Goal: Task Accomplishment & Management: Use online tool/utility

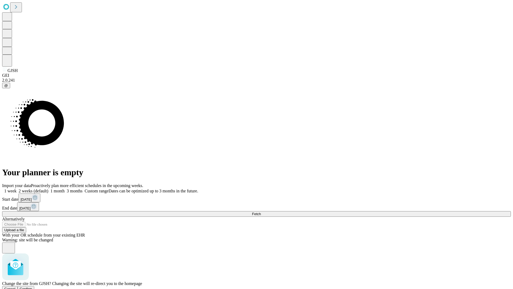
click at [32, 286] on span "Confirm" at bounding box center [26, 288] width 13 height 4
click at [65, 188] on label "1 month" at bounding box center [56, 190] width 16 height 5
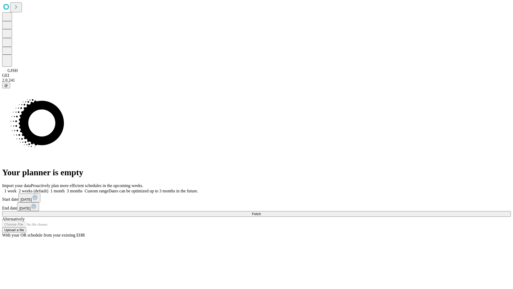
click at [261, 212] on span "Fetch" at bounding box center [256, 214] width 9 height 4
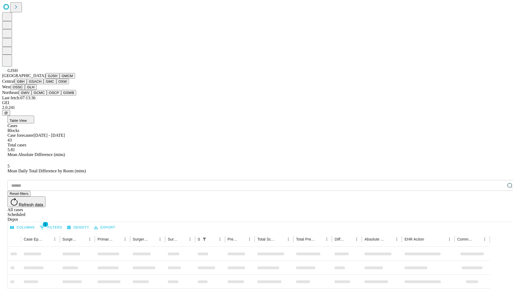
click at [60, 79] on button "GMCM" at bounding box center [67, 76] width 15 height 6
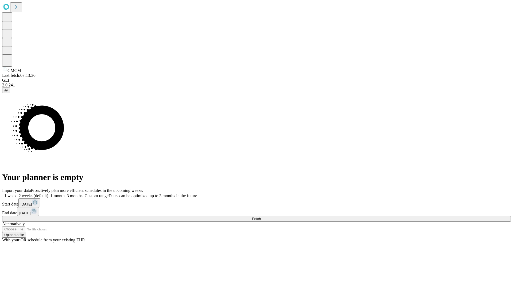
click at [65, 193] on label "1 month" at bounding box center [56, 195] width 16 height 5
click at [261, 216] on span "Fetch" at bounding box center [256, 218] width 9 height 4
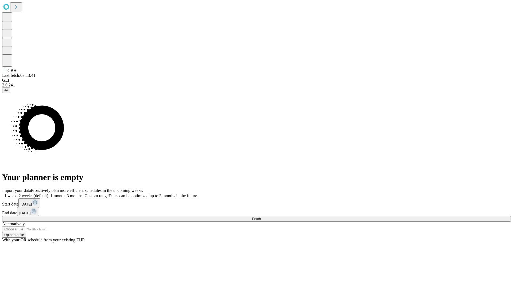
click at [65, 193] on label "1 month" at bounding box center [56, 195] width 16 height 5
click at [261, 216] on span "Fetch" at bounding box center [256, 218] width 9 height 4
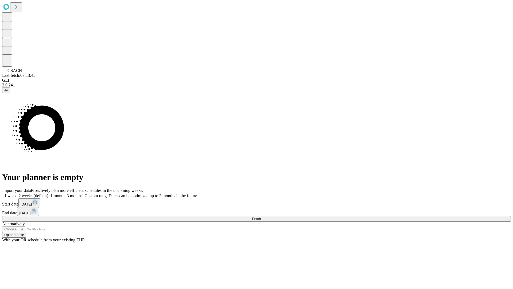
click at [65, 193] on label "1 month" at bounding box center [56, 195] width 16 height 5
click at [261, 216] on span "Fetch" at bounding box center [256, 218] width 9 height 4
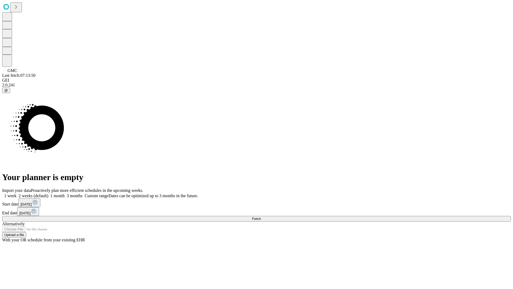
click at [261, 216] on span "Fetch" at bounding box center [256, 218] width 9 height 4
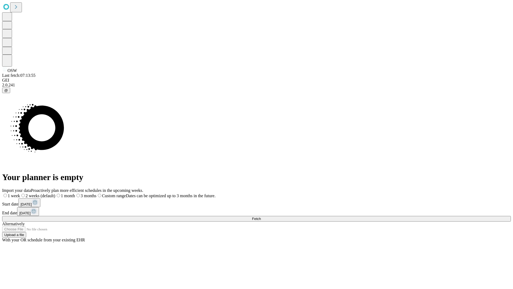
click at [75, 193] on label "1 month" at bounding box center [65, 195] width 20 height 5
click at [261, 216] on span "Fetch" at bounding box center [256, 218] width 9 height 4
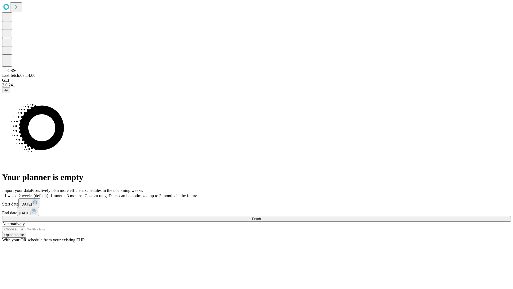
click at [261, 216] on span "Fetch" at bounding box center [256, 218] width 9 height 4
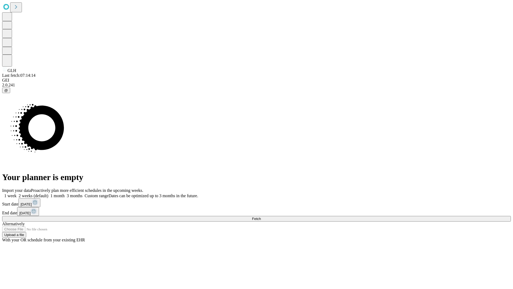
click at [261, 216] on span "Fetch" at bounding box center [256, 218] width 9 height 4
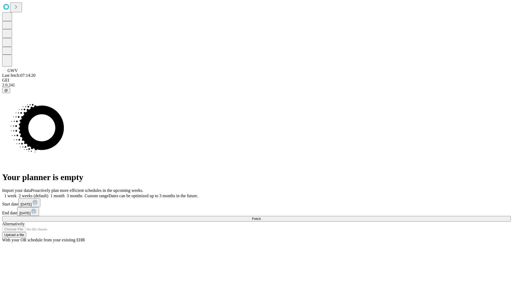
click at [65, 193] on label "1 month" at bounding box center [56, 195] width 16 height 5
click at [261, 216] on span "Fetch" at bounding box center [256, 218] width 9 height 4
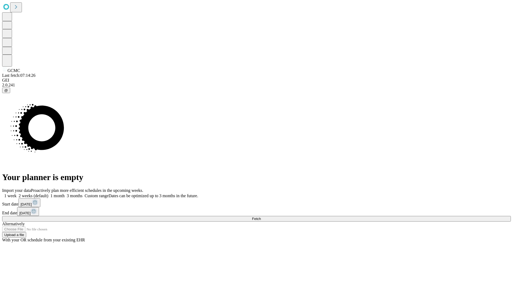
click at [261, 216] on span "Fetch" at bounding box center [256, 218] width 9 height 4
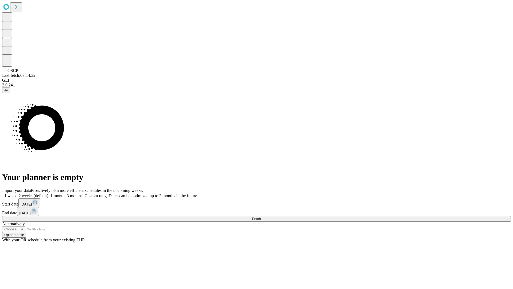
click at [65, 193] on label "1 month" at bounding box center [56, 195] width 16 height 5
click at [261, 216] on span "Fetch" at bounding box center [256, 218] width 9 height 4
